Goal: Obtain resource: Obtain resource

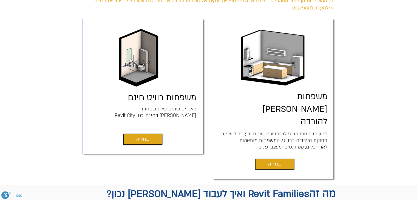
scroll to position [137, 0]
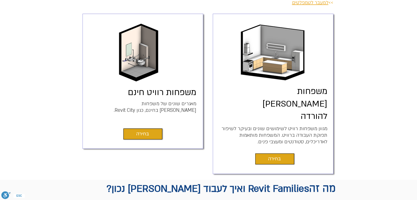
drag, startPoint x: 131, startPoint y: 68, endPoint x: 295, endPoint y: 95, distance: 166.3
click at [295, 95] on link "משפחות [PERSON_NAME] להורדה" at bounding box center [294, 103] width 65 height 36
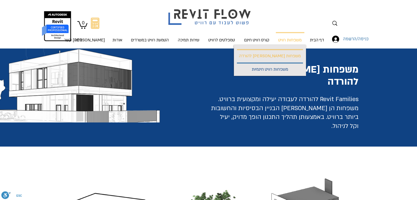
click at [290, 66] on p "משפחות רוויט חינמיות" at bounding box center [269, 70] width 41 height 12
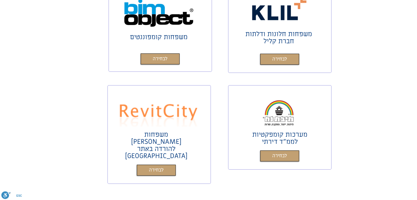
scroll to position [246, 0]
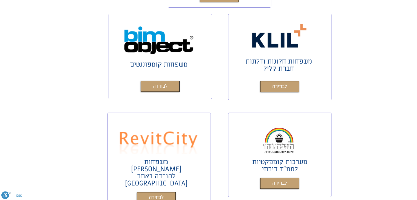
click at [176, 135] on img "main content" at bounding box center [158, 139] width 82 height 29
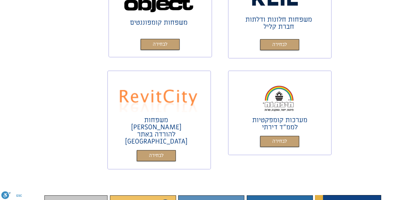
scroll to position [329, 0]
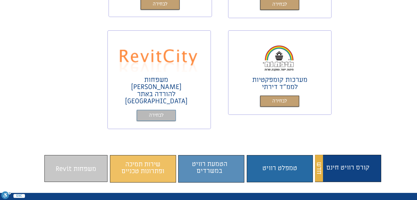
click at [156, 111] on span "לבחירה" at bounding box center [156, 115] width 15 height 8
